Goal: Information Seeking & Learning: Check status

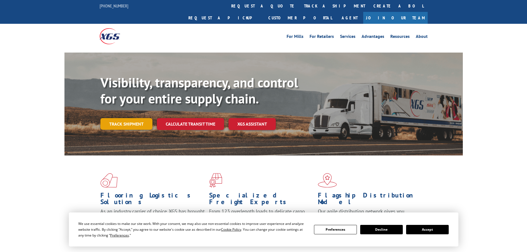
click at [127, 118] on link "Track shipment" at bounding box center [126, 124] width 52 height 12
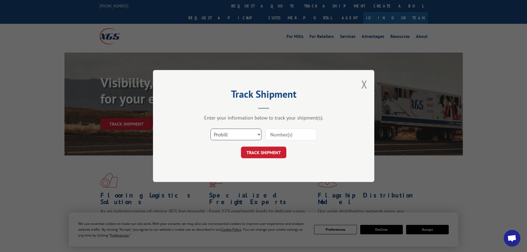
click at [243, 134] on select "Select category... Probill BOL PO" at bounding box center [235, 135] width 51 height 12
select select "po"
click at [210, 129] on select "Select category... Probill BOL PO" at bounding box center [235, 135] width 51 height 12
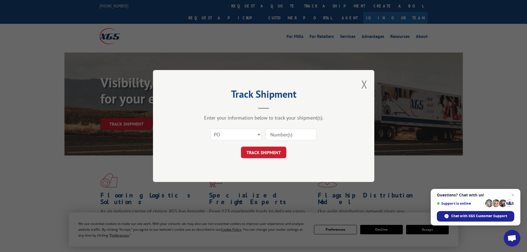
click at [304, 135] on input at bounding box center [290, 135] width 51 height 12
paste input "23532980"
type input "23532980"
click at [267, 151] on button "TRACK SHIPMENT" at bounding box center [263, 152] width 45 height 12
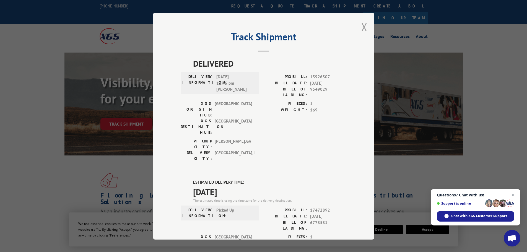
click at [362, 25] on button "Close modal" at bounding box center [364, 27] width 6 height 15
